Goal: Transaction & Acquisition: Obtain resource

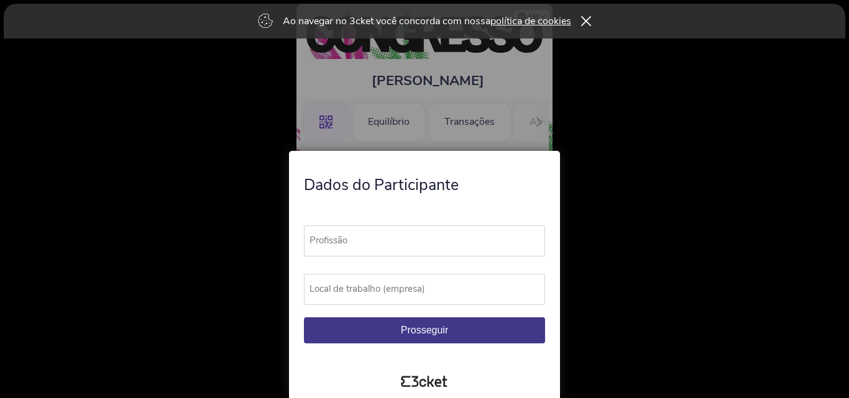
click at [675, 239] on div at bounding box center [424, 199] width 849 height 398
click at [589, 25] on icon at bounding box center [586, 21] width 11 height 10
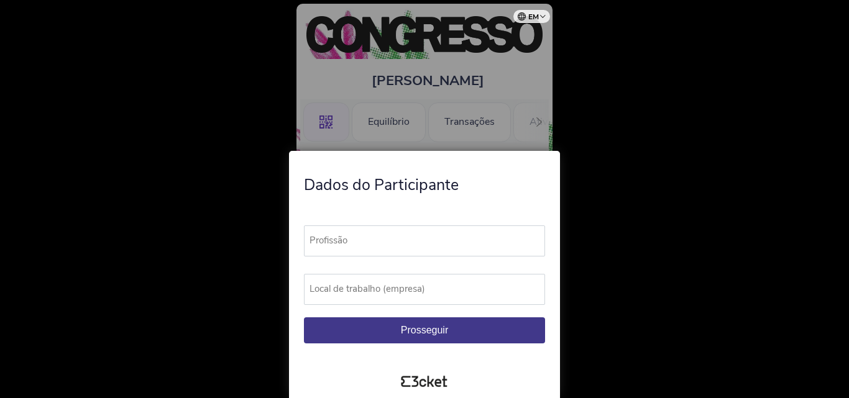
drag, startPoint x: 494, startPoint y: 101, endPoint x: 497, endPoint y: 63, distance: 38.1
click at [497, 63] on div at bounding box center [424, 199] width 849 height 398
click at [385, 242] on label "Profissão" at bounding box center [430, 241] width 252 height 30
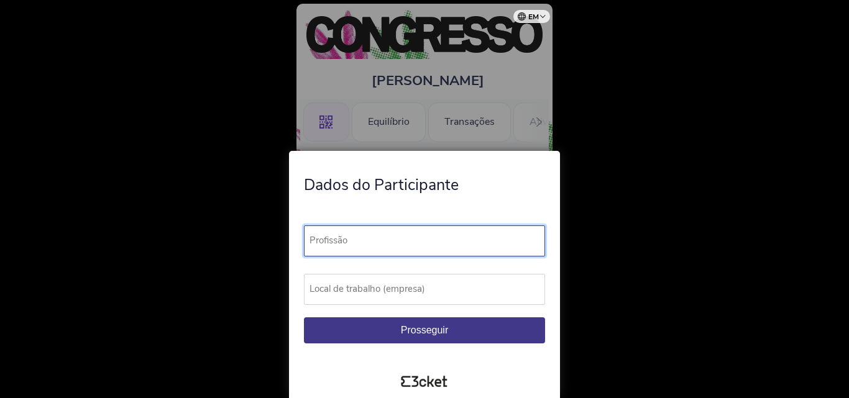
click at [385, 242] on input "Profissão" at bounding box center [424, 241] width 241 height 31
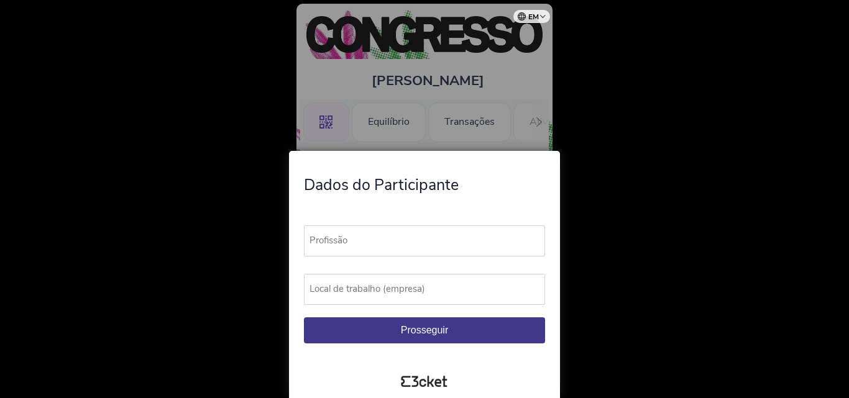
click at [385, 242] on label "Profissão" at bounding box center [430, 241] width 252 height 30
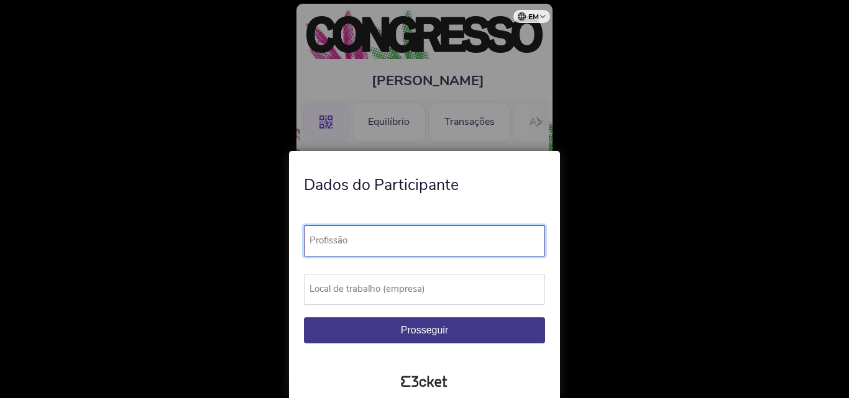
click at [385, 242] on input "Profissão" at bounding box center [424, 241] width 241 height 31
type input "Formador"
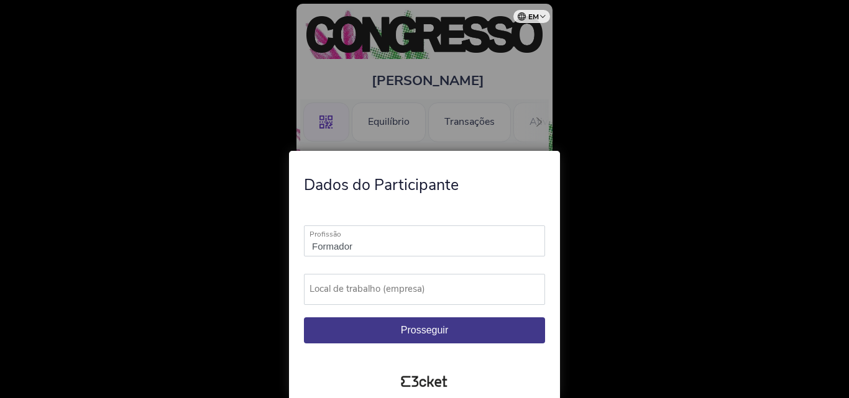
click at [350, 285] on font "Local de trabalho (empresa)" at bounding box center [368, 289] width 116 height 12
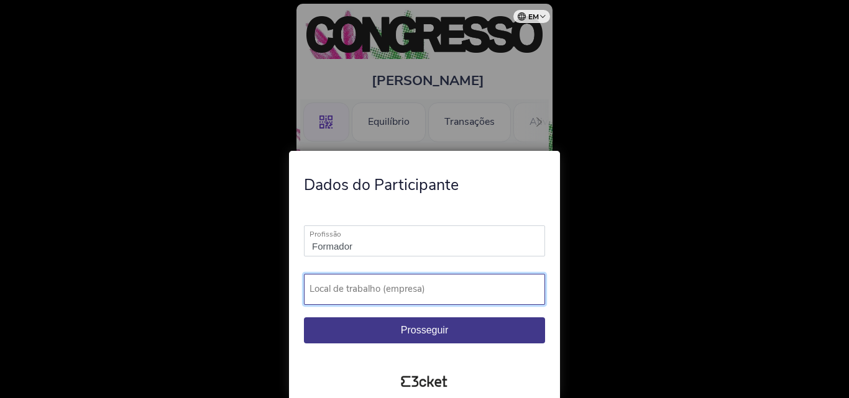
click at [350, 285] on input "Local de trabalho (empresa)" at bounding box center [424, 289] width 241 height 31
click at [325, 292] on input "E#PSM" at bounding box center [424, 289] width 241 height 31
type input "EPSM"
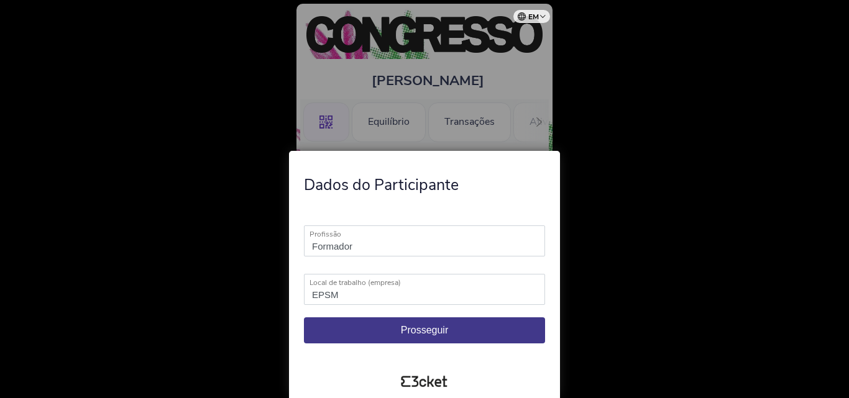
click at [390, 328] on button "Prosseguir" at bounding box center [424, 331] width 241 height 26
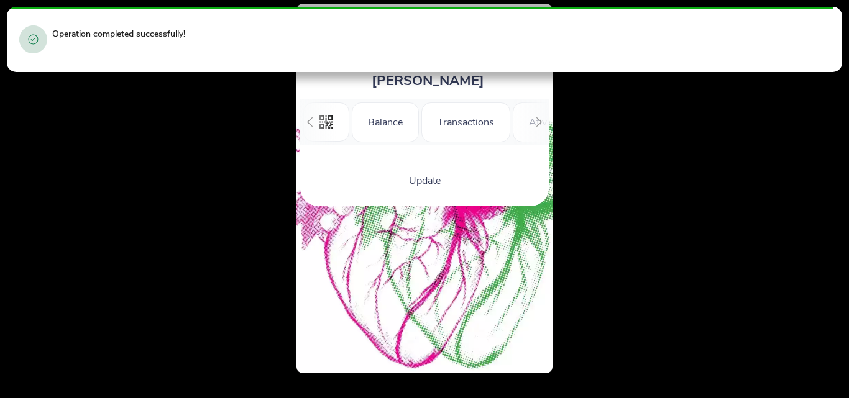
scroll to position [0, 128]
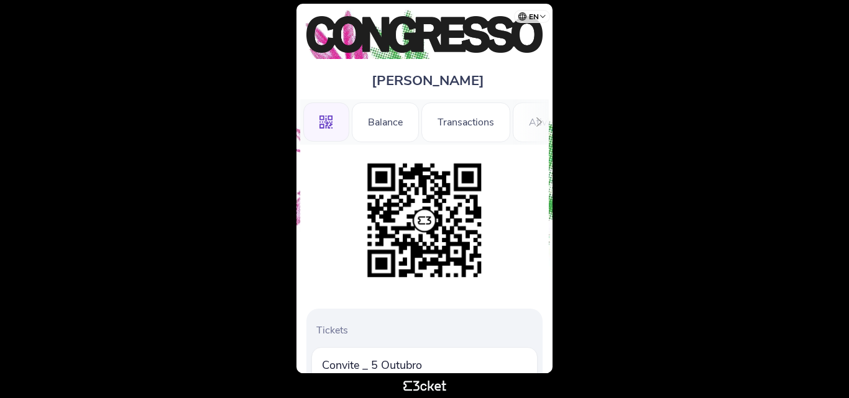
drag, startPoint x: 717, startPoint y: 101, endPoint x: 717, endPoint y: 93, distance: 8.1
click at [717, 93] on body "en Português (Portugal) English Español Catalan Français José Branco .st0{fill-…" at bounding box center [424, 199] width 839 height 388
drag, startPoint x: 793, startPoint y: 256, endPoint x: 796, endPoint y: 216, distance: 39.9
click at [796, 216] on body "en Português (Portugal) English Español Catalan Français José Branco .st0{fill-…" at bounding box center [424, 199] width 839 height 388
drag, startPoint x: 623, startPoint y: 188, endPoint x: 613, endPoint y: -54, distance: 242.6
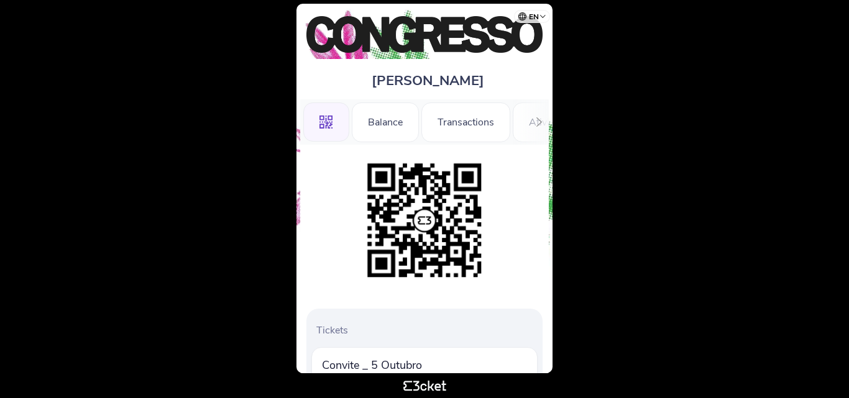
click at [613, 0] on html "en Português (Portugal) English Español Catalan Français José Branco .st0{fill-…" at bounding box center [424, 199] width 849 height 398
drag, startPoint x: 214, startPoint y: 116, endPoint x: 162, endPoint y: -37, distance: 162.0
click at [162, 0] on html "en Português (Portugal) English Español Catalan Français José Branco .st0{fill-…" at bounding box center [424, 199] width 849 height 398
drag, startPoint x: 848, startPoint y: 206, endPoint x: 839, endPoint y: 210, distance: 10.3
click at [839, 210] on html "en Português (Portugal) English Español Catalan Français José Branco .st0{fill-…" at bounding box center [424, 199] width 849 height 398
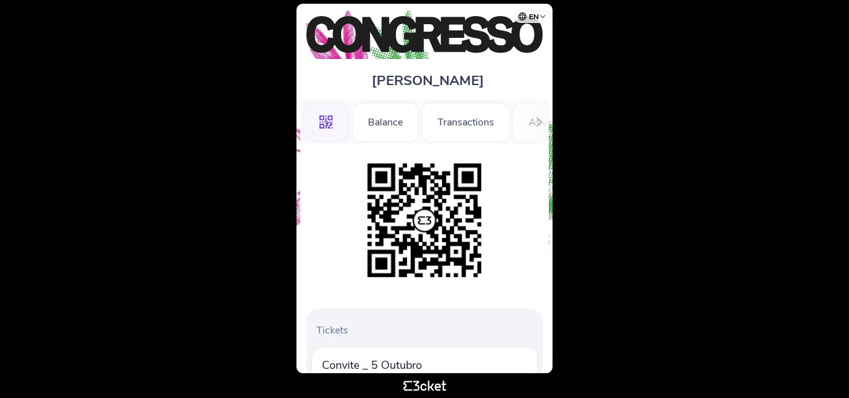
click at [839, 210] on body "en Português (Portugal) English Español Catalan Français José Branco .st0{fill-…" at bounding box center [424, 199] width 839 height 388
drag, startPoint x: 553, startPoint y: 166, endPoint x: 540, endPoint y: 142, distance: 27.2
click at [540, 142] on body "en Português (Portugal) English Español Catalan Français José Branco .st0{fill-…" at bounding box center [424, 199] width 839 height 388
click at [116, 115] on body "en Português (Portugal) English Español Catalan Français José Branco .st0{fill-…" at bounding box center [424, 199] width 839 height 388
click at [540, 122] on icon at bounding box center [539, 121] width 9 height 9
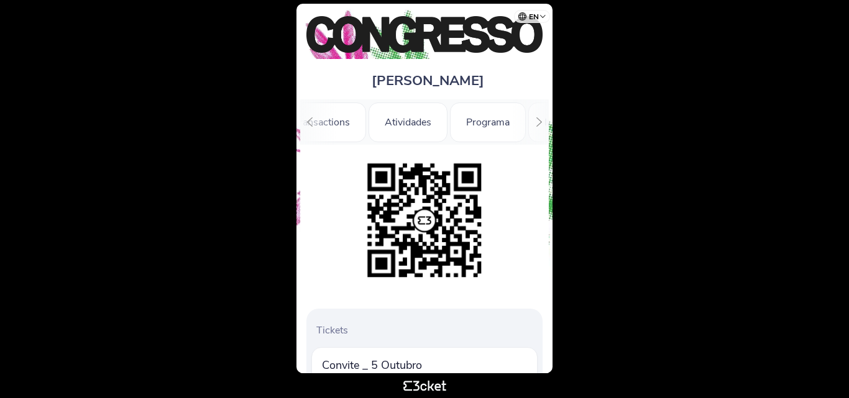
click at [540, 121] on icon at bounding box center [539, 121] width 9 height 9
click at [538, 121] on div "Information" at bounding box center [503, 123] width 83 height 40
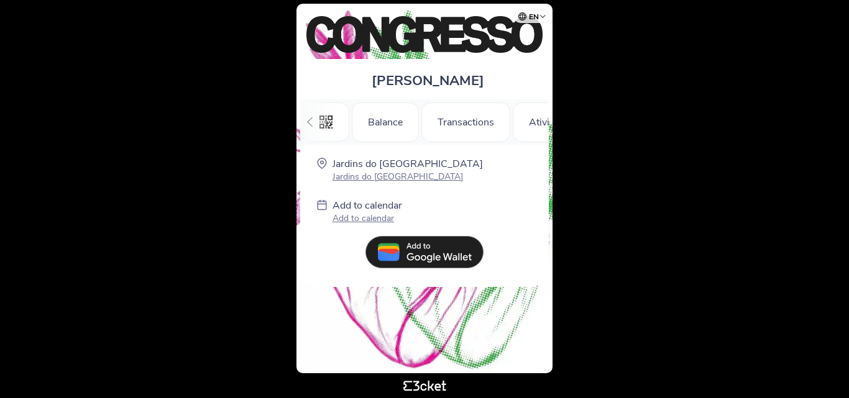
scroll to position [0, 211]
click at [309, 119] on icon at bounding box center [309, 121] width 9 height 9
click at [309, 119] on div ".st0{fill-rule:evenodd;clip-rule:evenodd;}" at bounding box center [326, 123] width 46 height 40
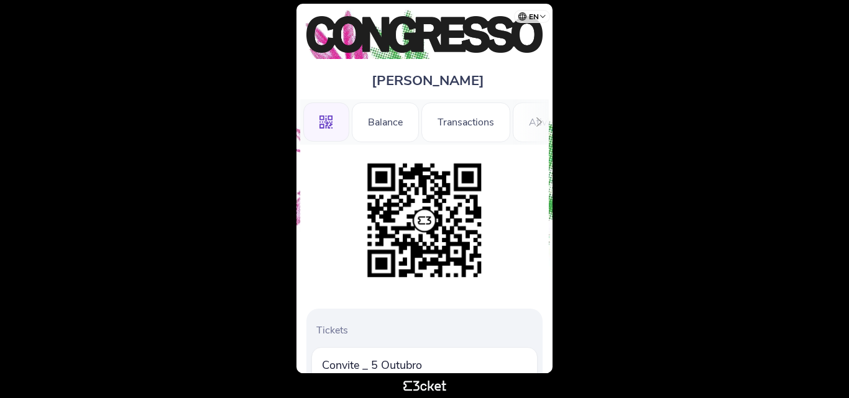
drag, startPoint x: 556, startPoint y: 174, endPoint x: 557, endPoint y: 52, distance: 122.5
click at [557, 52] on body "en Português ([GEOGRAPHIC_DATA]) English Español Catalan [DEMOGRAPHIC_DATA] [PE…" at bounding box center [424, 199] width 839 height 388
drag, startPoint x: 561, startPoint y: 181, endPoint x: 541, endPoint y: 293, distance: 113.0
click at [549, 278] on body "en Português ([GEOGRAPHIC_DATA]) English Español Catalan [DEMOGRAPHIC_DATA] [PE…" at bounding box center [424, 199] width 839 height 388
click at [335, 332] on p "Tickets" at bounding box center [426, 331] width 221 height 14
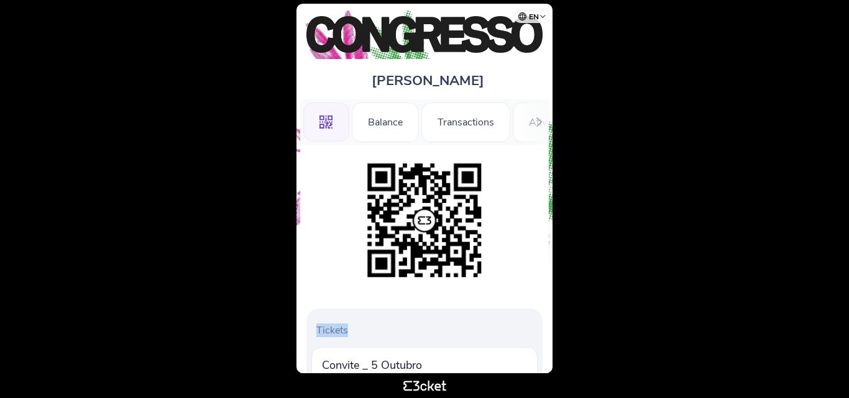
click at [335, 332] on p "Tickets" at bounding box center [426, 331] width 221 height 14
click at [398, 332] on p "Tickets" at bounding box center [426, 331] width 221 height 14
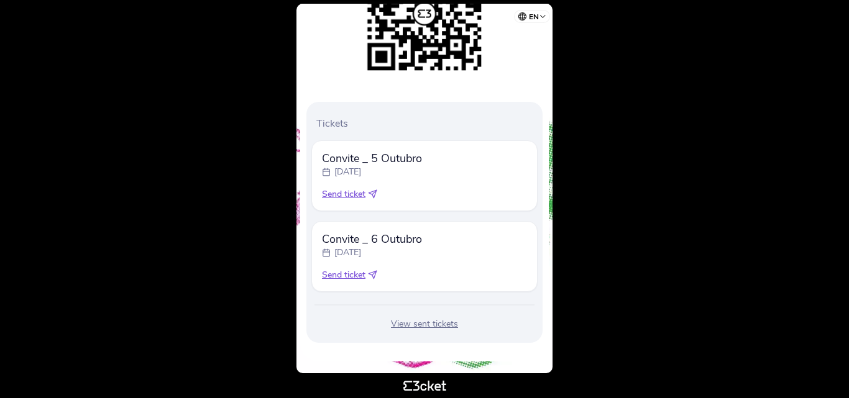
scroll to position [208, 0]
click at [372, 192] on icon at bounding box center [372, 193] width 9 height 9
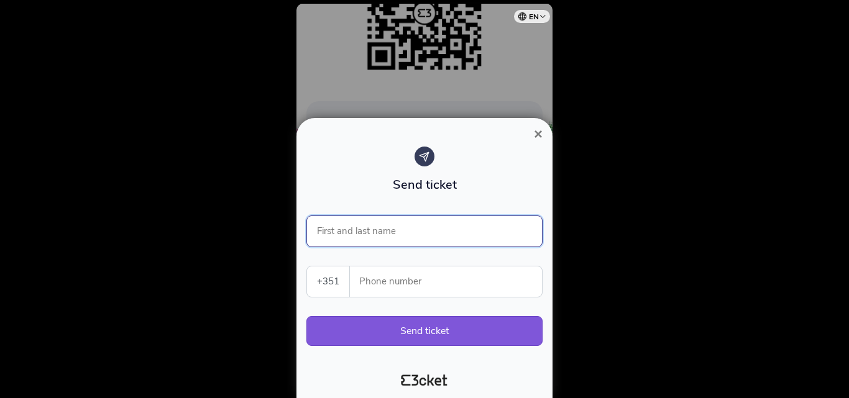
click at [381, 232] on input "First and last name" at bounding box center [424, 232] width 236 height 32
type input "[PERSON_NAME]"
click at [356, 282] on label "Phone number" at bounding box center [446, 282] width 193 height 30
click at [356, 279] on label "Phone number" at bounding box center [446, 282] width 193 height 30
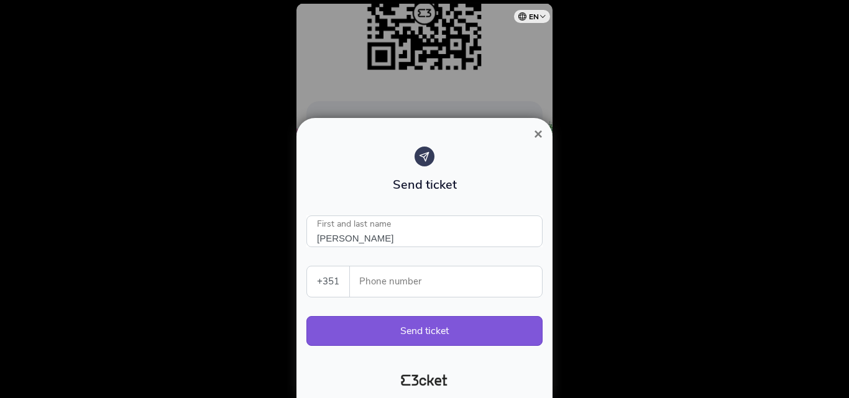
click at [366, 280] on input "Phone number" at bounding box center [451, 282] width 182 height 30
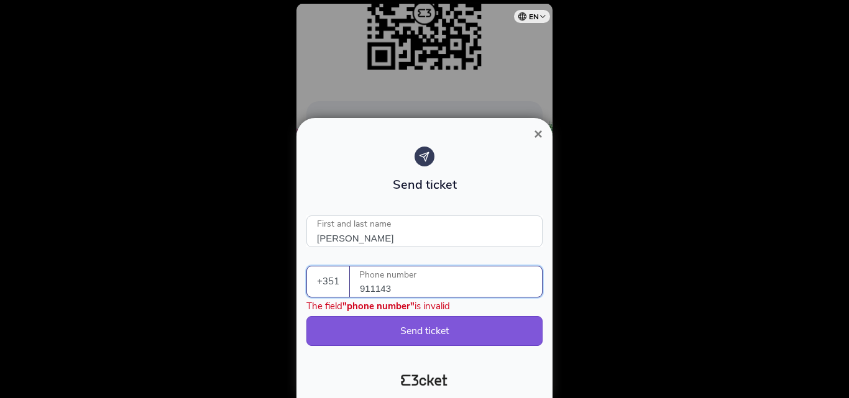
click at [375, 285] on input "911143" at bounding box center [451, 282] width 182 height 30
click at [369, 288] on input "91143" at bounding box center [451, 282] width 182 height 30
click at [408, 292] on input "911143" at bounding box center [451, 282] width 182 height 30
type input "911143973"
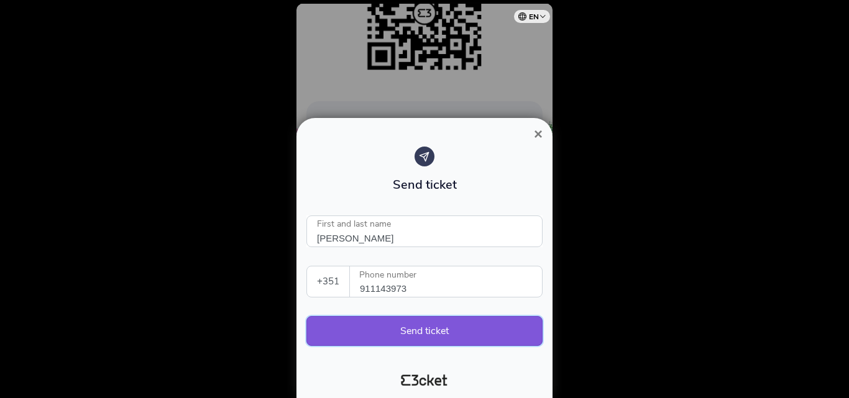
click at [433, 329] on button "Send ticket" at bounding box center [424, 331] width 236 height 30
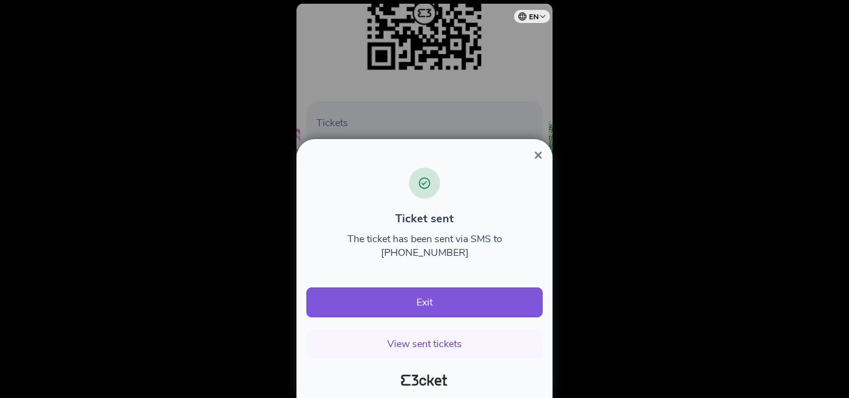
click at [538, 156] on span "×" at bounding box center [538, 155] width 9 height 17
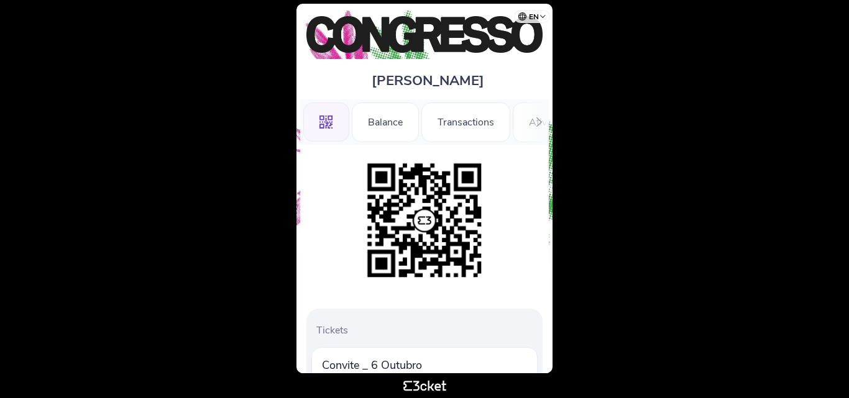
click at [289, 208] on body "en Português ([GEOGRAPHIC_DATA]) English Español Catalan [DEMOGRAPHIC_DATA] [PE…" at bounding box center [424, 199] width 839 height 388
